Goal: Task Accomplishment & Management: Manage account settings

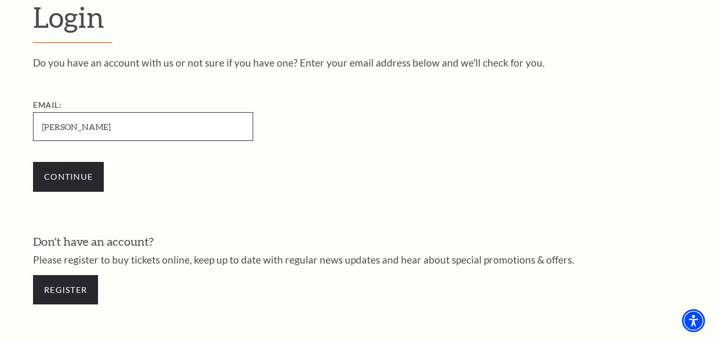
type input "gordon.c.brown@protonmail.com"
click at [33, 162] on input "Continue" at bounding box center [68, 176] width 71 height 29
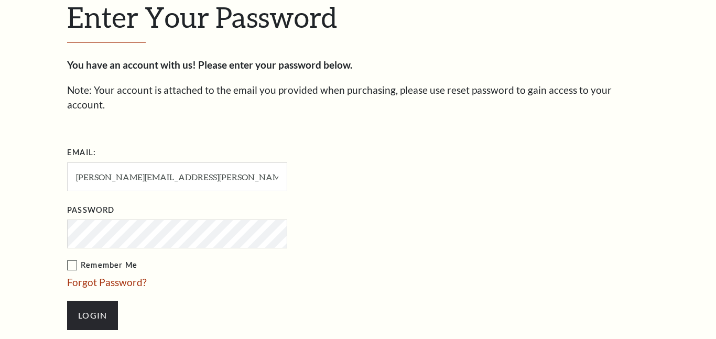
scroll to position [304, 0]
click at [67, 301] on input "Login" at bounding box center [92, 315] width 51 height 29
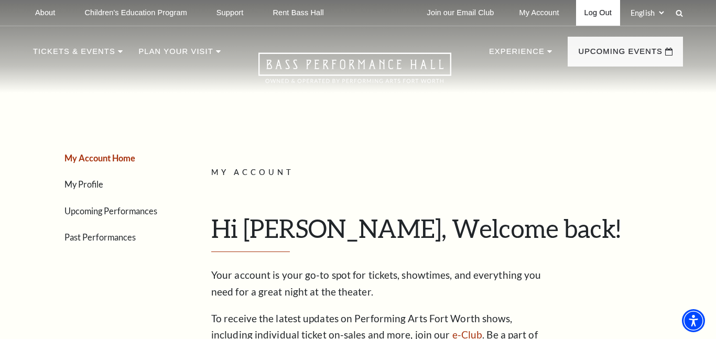
click at [608, 12] on link "Log Out" at bounding box center [598, 13] width 44 height 26
